Goal: Task Accomplishment & Management: Manage account settings

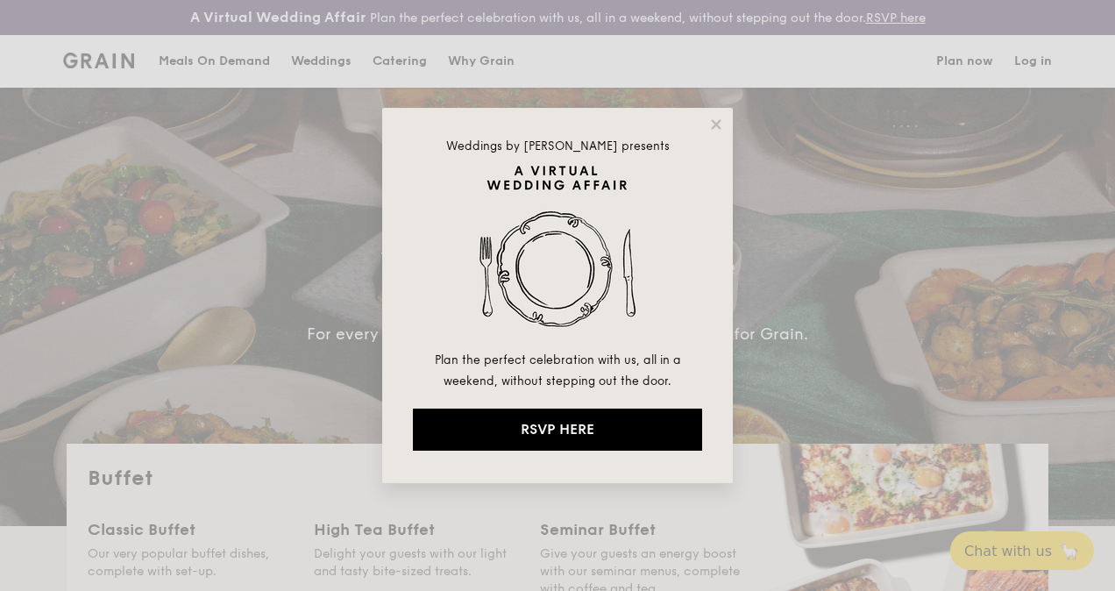
select select
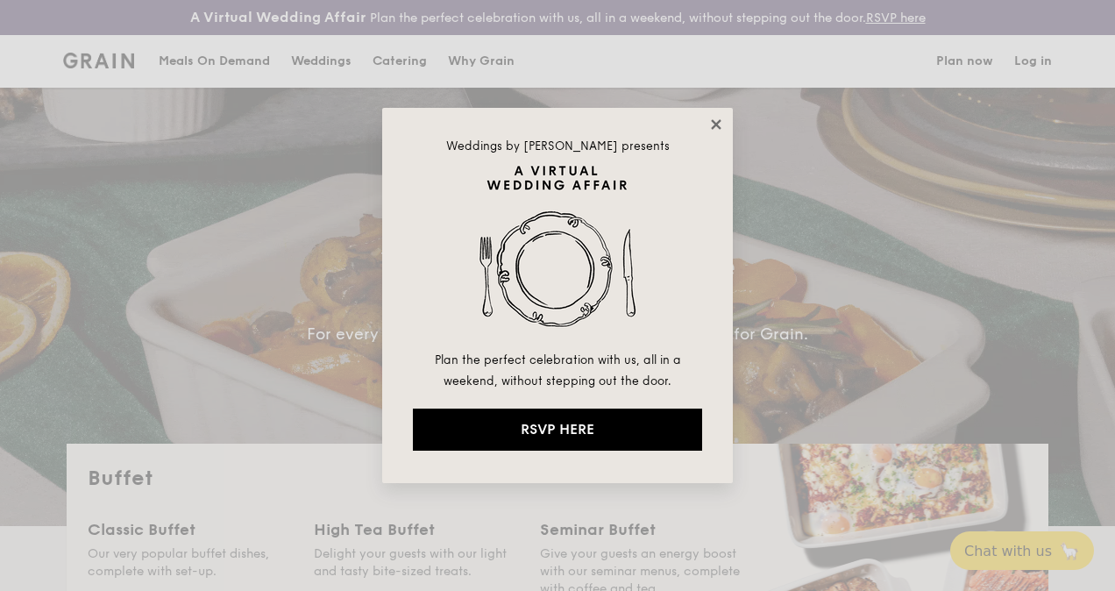
click at [712, 124] on icon at bounding box center [717, 125] width 16 height 16
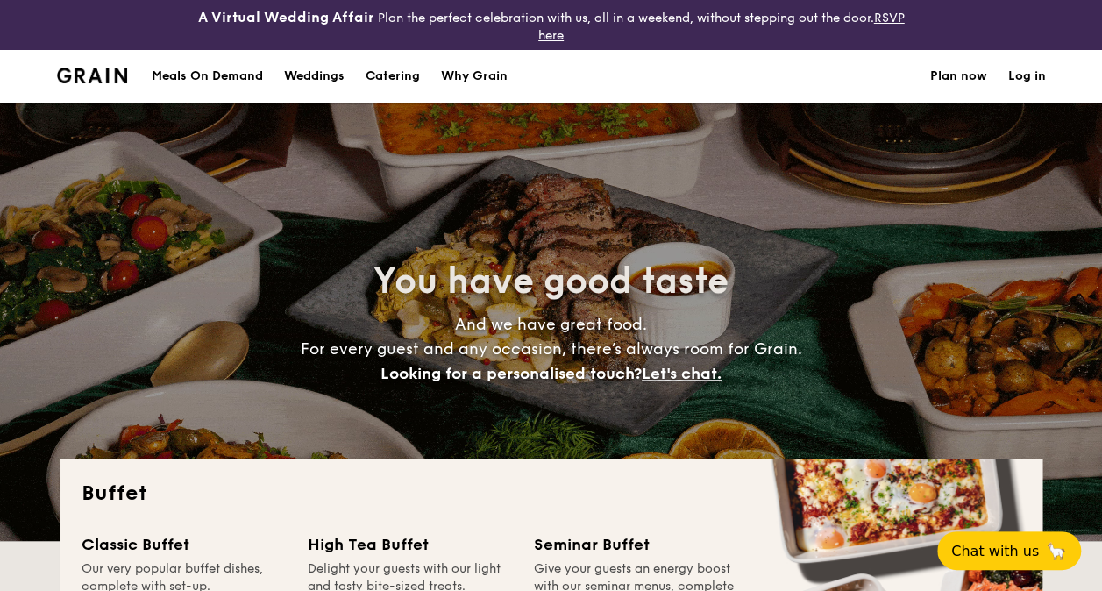
click at [1025, 75] on link "Log in" at bounding box center [1027, 76] width 38 height 53
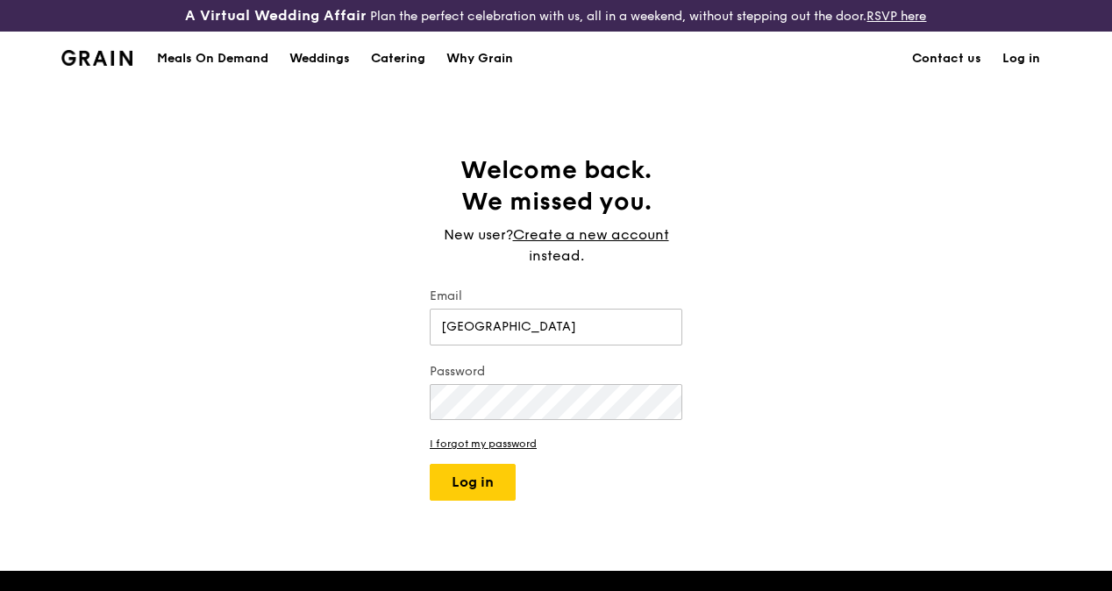
drag, startPoint x: 542, startPoint y: 345, endPoint x: 287, endPoint y: 326, distance: 255.9
click at [287, 326] on div "Welcome back. We missed you. New user? Create a new account instead. Email [GEO…" at bounding box center [556, 327] width 1112 height 346
click at [464, 338] on input "irin,[EMAIL_ADDRESS][DOMAIN_NAME]" at bounding box center [556, 327] width 253 height 37
type input "[EMAIL_ADDRESS][DOMAIN_NAME]"
click at [470, 500] on button "Log in" at bounding box center [473, 482] width 86 height 37
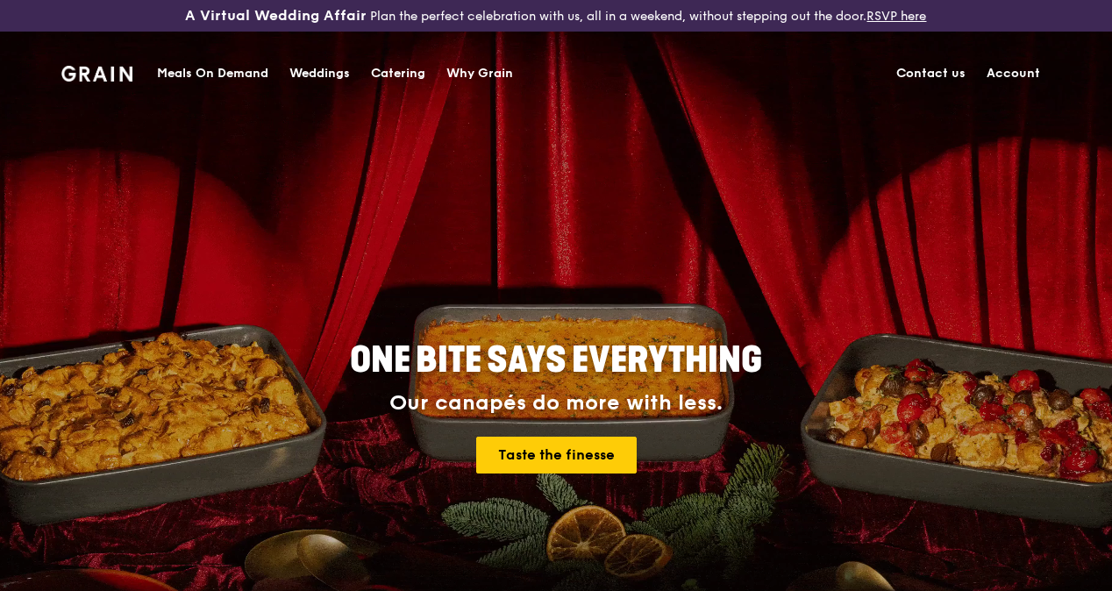
click at [1018, 70] on link "Account" at bounding box center [1013, 73] width 75 height 53
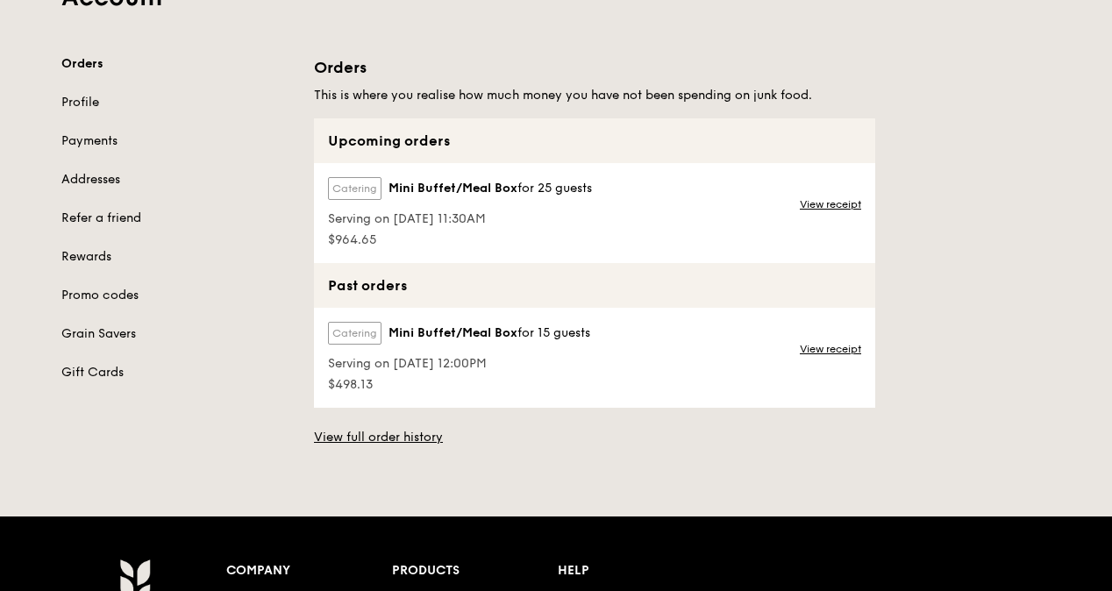
scroll to position [175, 0]
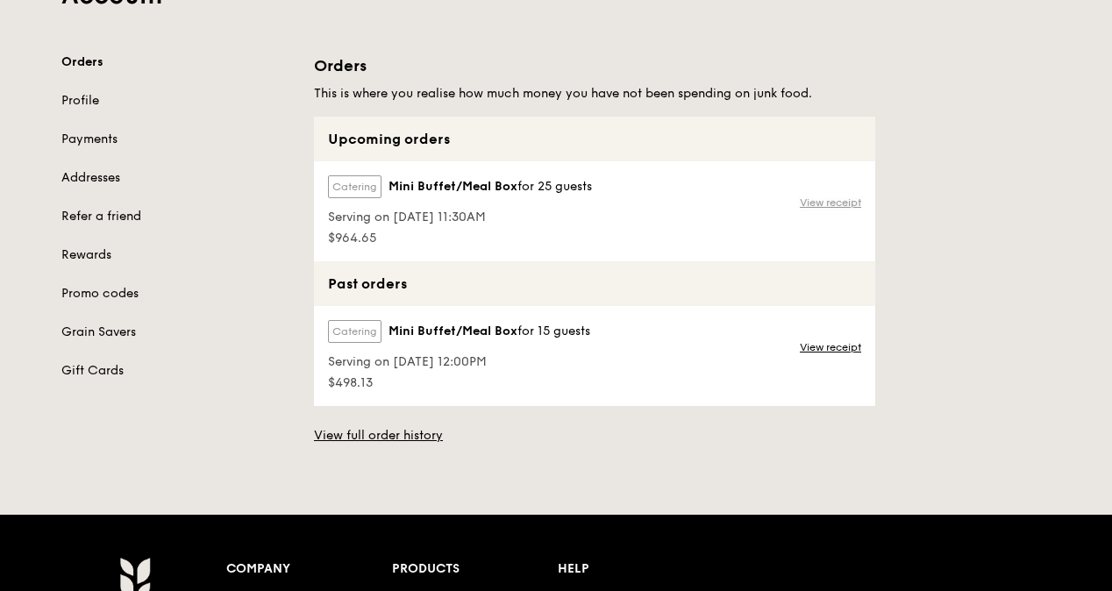
click at [826, 210] on link "View receipt" at bounding box center [830, 203] width 61 height 14
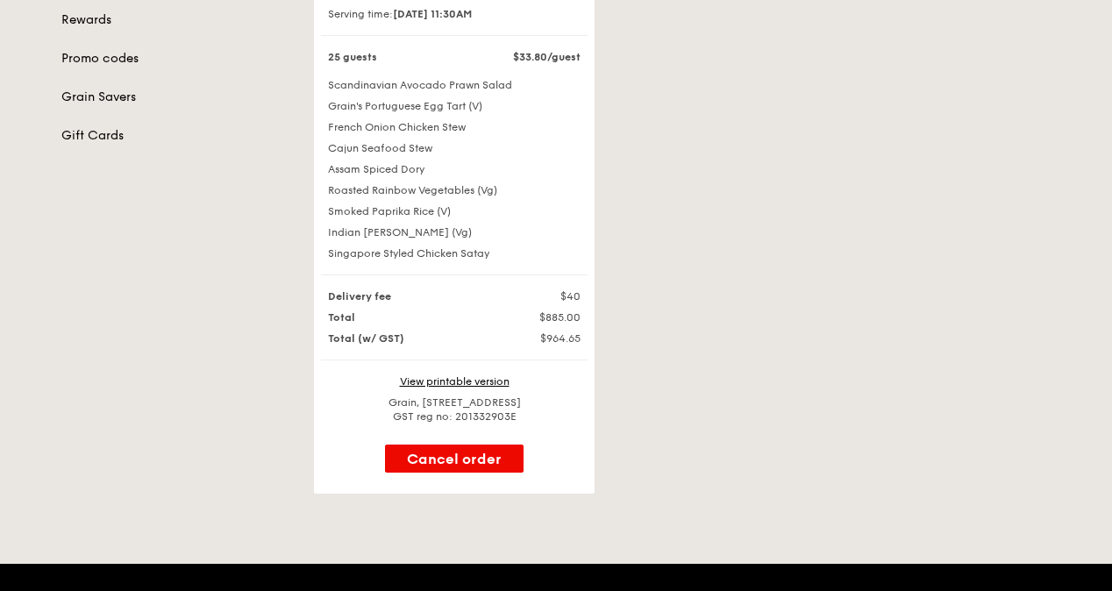
scroll to position [438, 0]
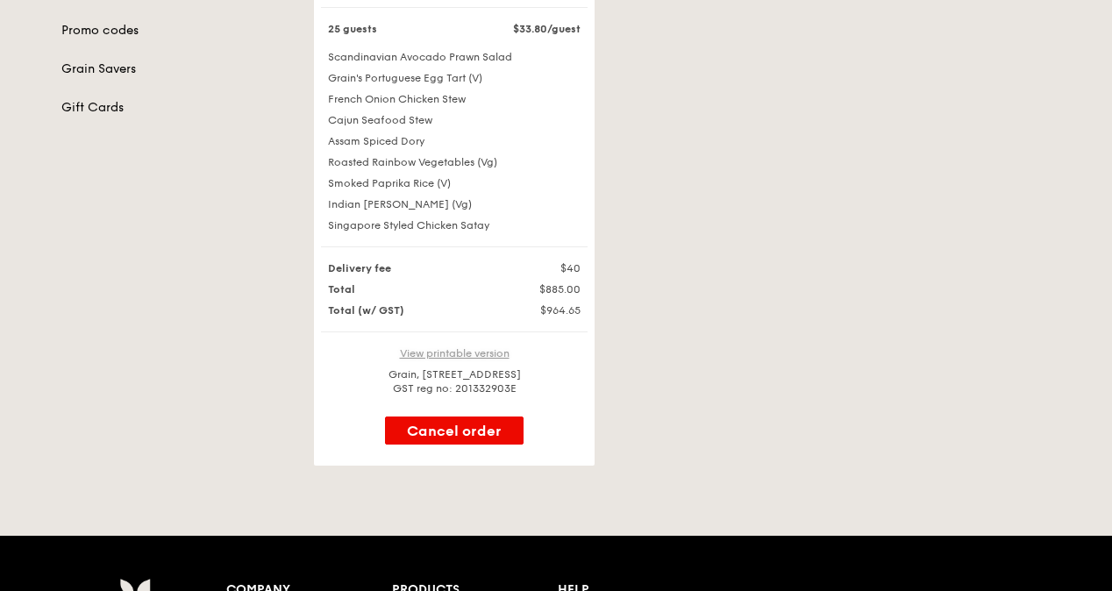
click at [490, 360] on link "View printable version" at bounding box center [455, 353] width 110 height 12
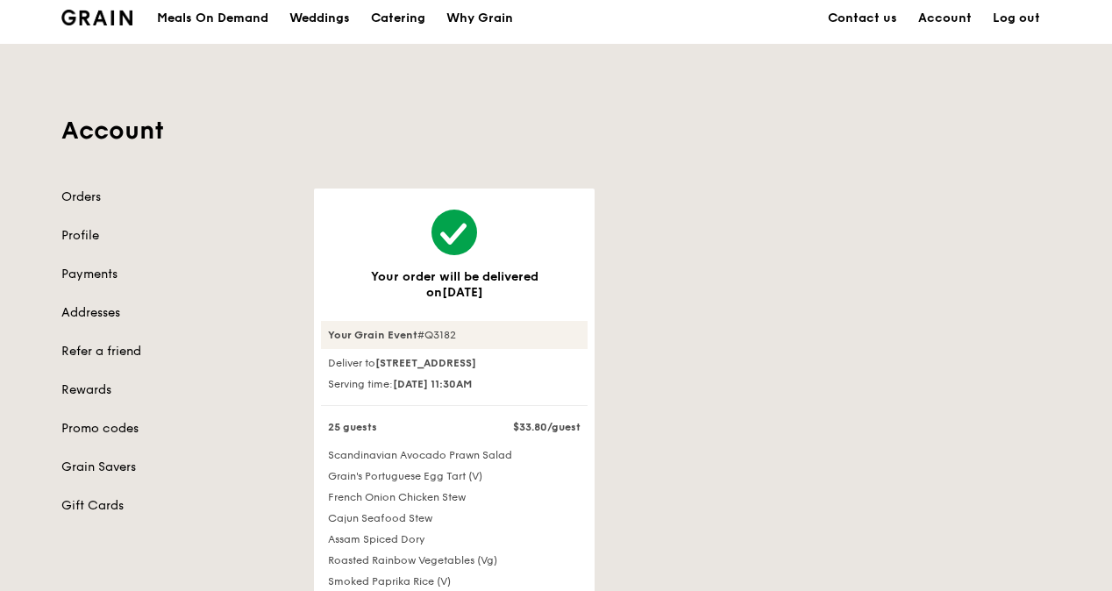
scroll to position [0, 0]
